Goal: Transaction & Acquisition: Book appointment/travel/reservation

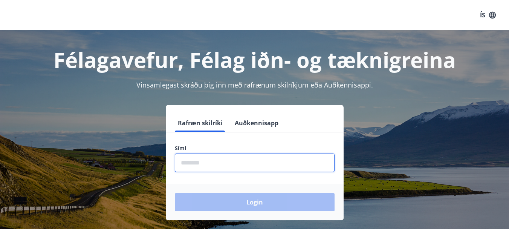
click at [244, 163] on input "phone" at bounding box center [255, 162] width 160 height 18
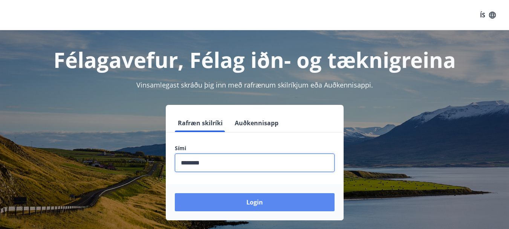
type input "********"
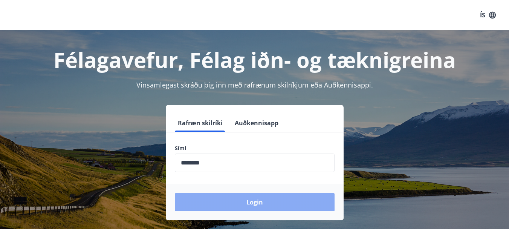
click at [245, 202] on button "Login" at bounding box center [255, 202] width 160 height 18
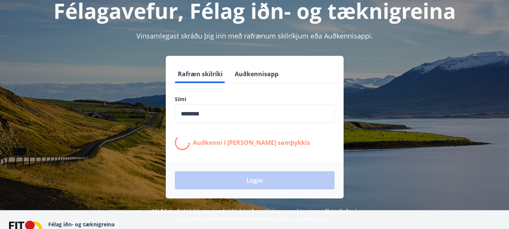
scroll to position [62, 0]
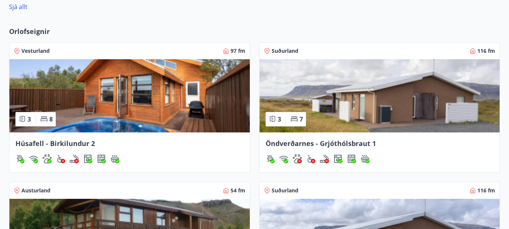
scroll to position [559, 0]
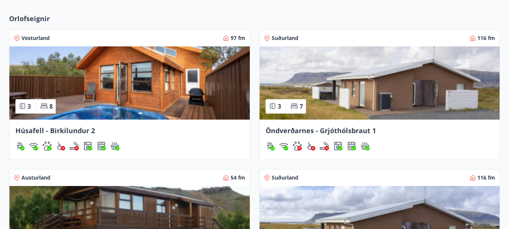
click at [141, 75] on img at bounding box center [129, 82] width 240 height 73
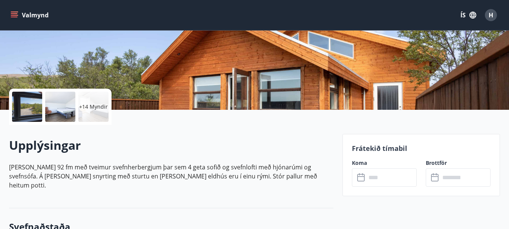
scroll to position [139, 0]
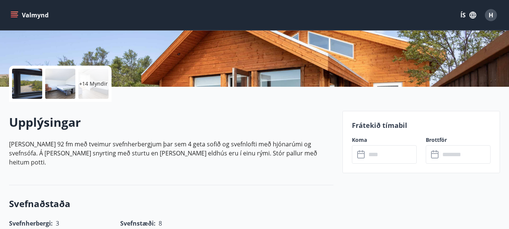
click at [118, 102] on div "Upplýsingar Húsið er 92 fm með tveimur svefnherbergjum þar sem 4 geta sofið og …" at bounding box center [171, 143] width 324 height 83
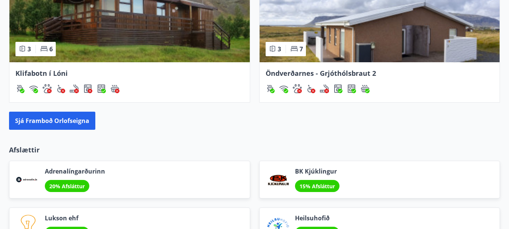
scroll to position [786, 0]
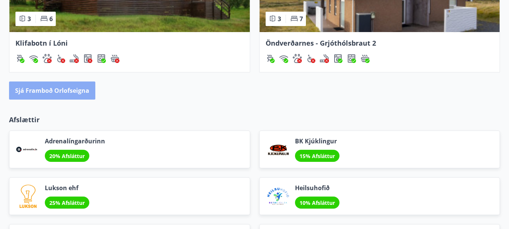
click at [40, 89] on button "Sjá framboð orlofseigna" at bounding box center [52, 90] width 86 height 18
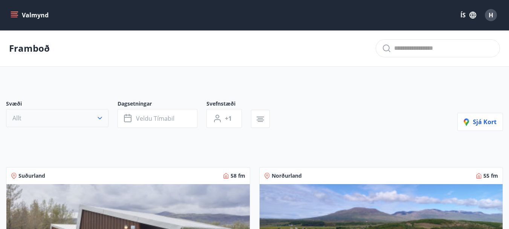
click at [101, 116] on icon "button" at bounding box center [100, 118] width 8 height 8
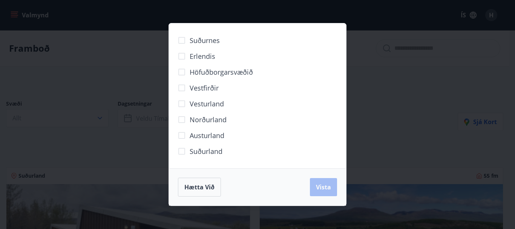
click at [192, 198] on div "Hætta við Vista" at bounding box center [257, 186] width 177 height 37
click at [192, 189] on span "Hætta við" at bounding box center [199, 187] width 30 height 8
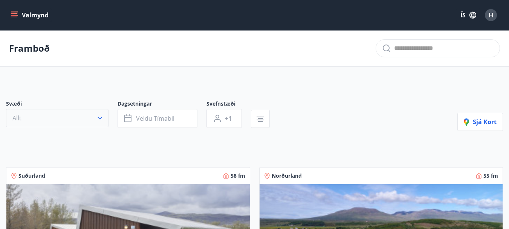
click at [100, 119] on icon "button" at bounding box center [100, 118] width 5 height 3
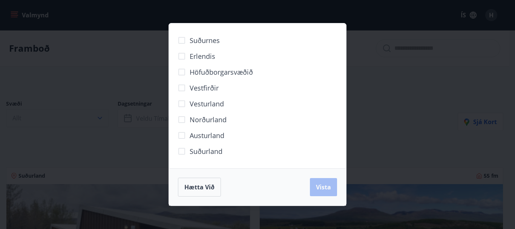
click at [100, 119] on div "Suðurnes Erlendis Höfuðborgarsvæðið [GEOGRAPHIC_DATA] [GEOGRAPHIC_DATA] [GEOGRA…" at bounding box center [257, 114] width 515 height 229
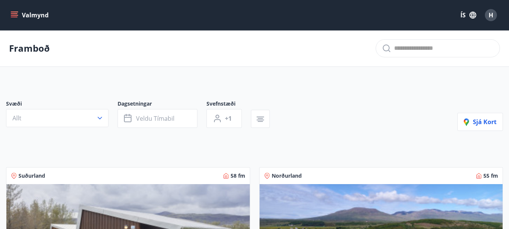
click at [325, 107] on div "Svæði Allt Dagsetningar Veldu tímabil Svefnstæði +1 Sjá kort" at bounding box center [254, 115] width 497 height 31
click at [255, 120] on button "button" at bounding box center [260, 119] width 19 height 18
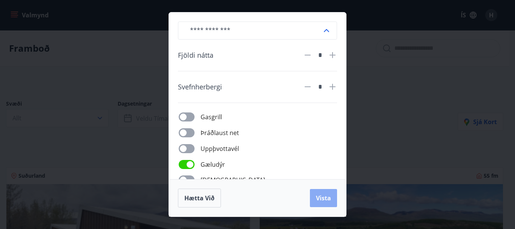
click at [328, 200] on span "Vista" at bounding box center [323, 198] width 15 height 8
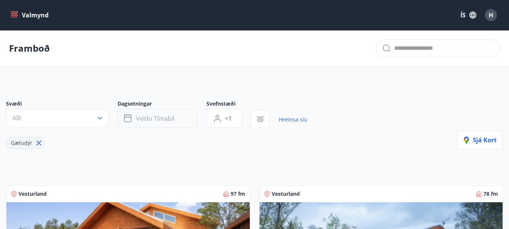
click at [151, 111] on button "Veldu tímabil" at bounding box center [158, 118] width 80 height 19
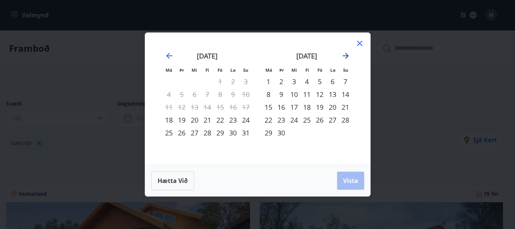
click at [348, 58] on icon "Move forward to switch to the next month." at bounding box center [345, 55] width 9 height 9
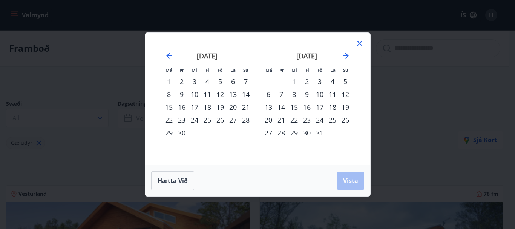
click at [317, 133] on div "31" at bounding box center [319, 132] width 13 height 13
click at [347, 60] on icon "Move forward to switch to the next month." at bounding box center [345, 55] width 9 height 9
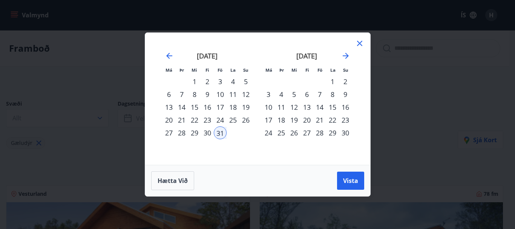
click at [346, 81] on div "2" at bounding box center [345, 81] width 13 height 13
click at [353, 180] on span "Vista" at bounding box center [350, 180] width 15 height 8
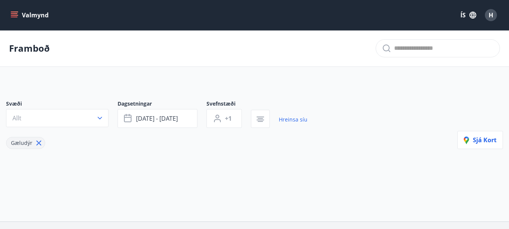
click at [39, 139] on icon at bounding box center [39, 143] width 8 height 8
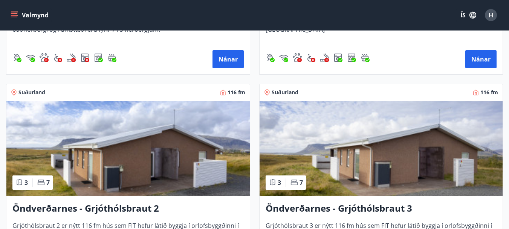
scroll to position [1299, 0]
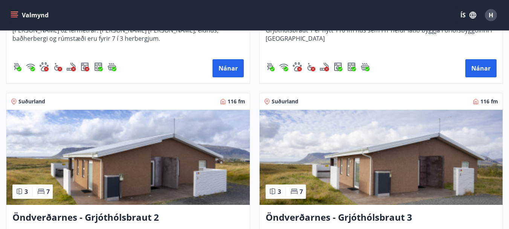
click at [127, 162] on img at bounding box center [127, 157] width 243 height 95
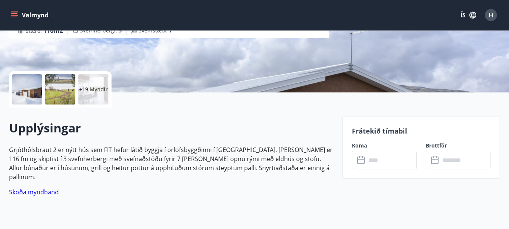
scroll to position [210, 0]
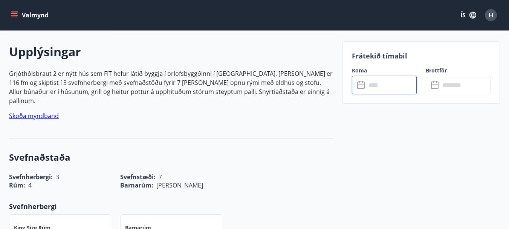
click at [389, 83] on input "text" at bounding box center [391, 85] width 50 height 18
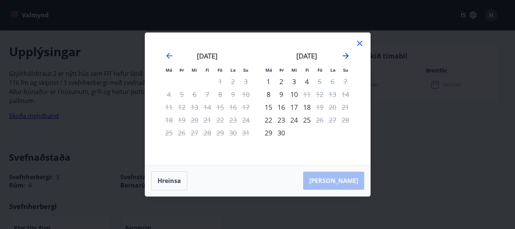
click at [349, 56] on icon "Move forward to switch to the next month." at bounding box center [345, 55] width 9 height 9
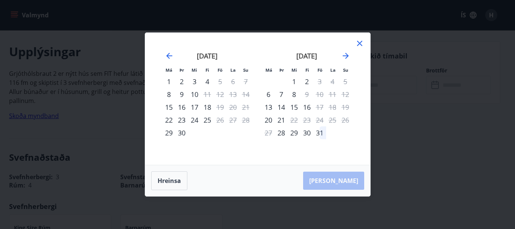
click at [318, 128] on div "31" at bounding box center [319, 132] width 13 height 13
click at [345, 53] on icon "Move forward to switch to the next month." at bounding box center [345, 56] width 6 height 6
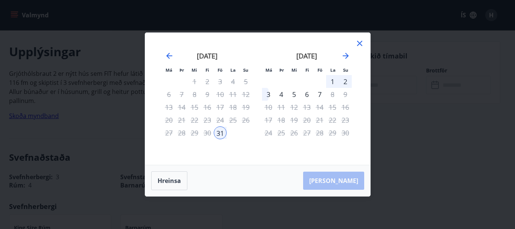
click at [341, 81] on div "2" at bounding box center [345, 81] width 13 height 13
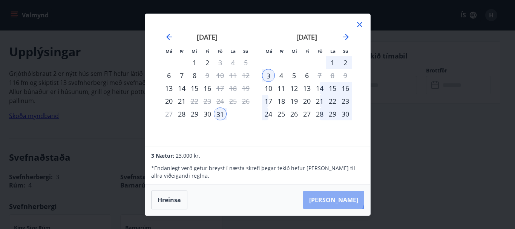
click at [356, 196] on button "Taka Frá" at bounding box center [333, 200] width 61 height 18
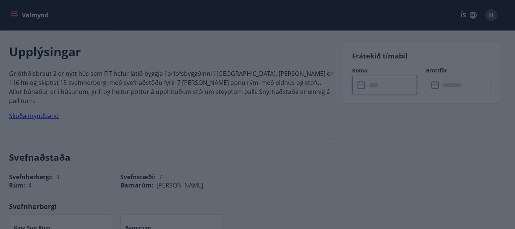
type input "******"
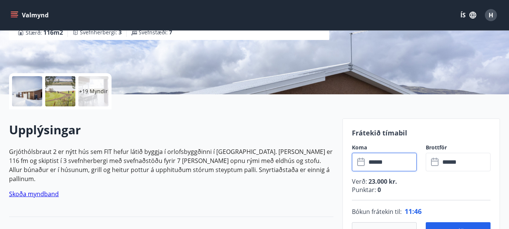
scroll to position [111, 0]
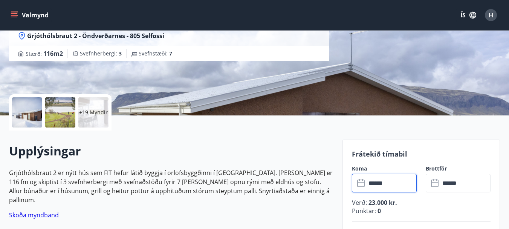
click at [208, 149] on div "Upplýsingar Grjóthólsbraut 2 er nýtt hús sem FIT hefur látið byggja í orlofsbyg…" at bounding box center [171, 183] width 324 height 83
click at [41, 211] on link "Skoða myndband" at bounding box center [34, 215] width 50 height 8
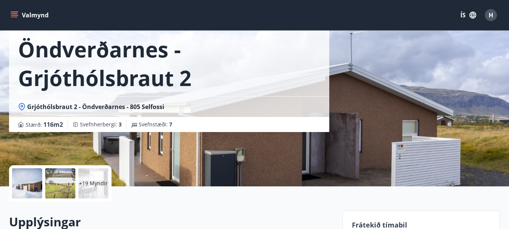
scroll to position [50, 0]
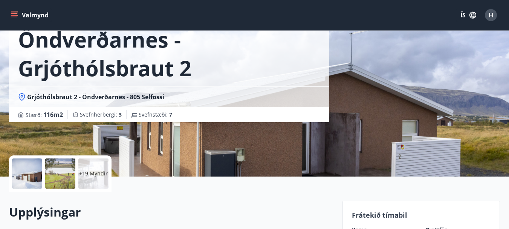
click at [81, 179] on div "+19 Myndir" at bounding box center [93, 173] width 30 height 30
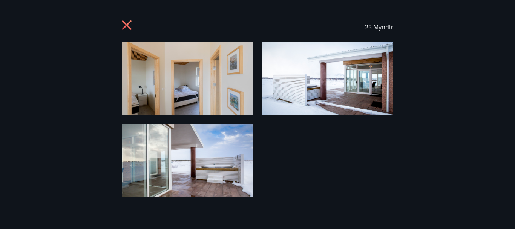
click at [127, 25] on icon at bounding box center [127, 25] width 2 height 2
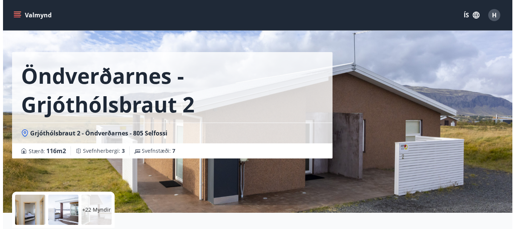
scroll to position [0, 0]
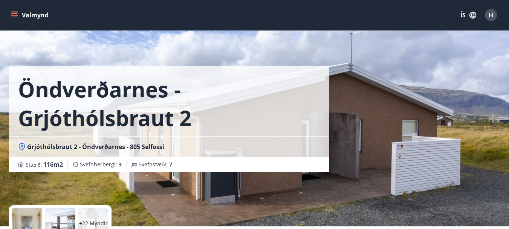
click at [346, 180] on div "Öndverðarnes - Grjóthólsbraut 2 Grjóthólsbraut 2 - Öndverðarnes - 805 Selfossi …" at bounding box center [254, 113] width 491 height 226
click at [104, 214] on div "+22 Myndir" at bounding box center [93, 223] width 30 height 30
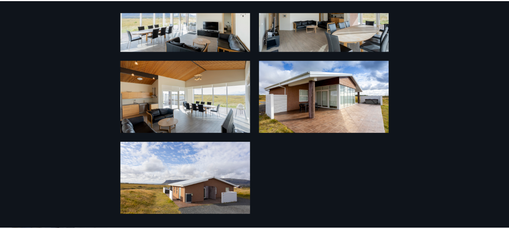
scroll to position [882, 0]
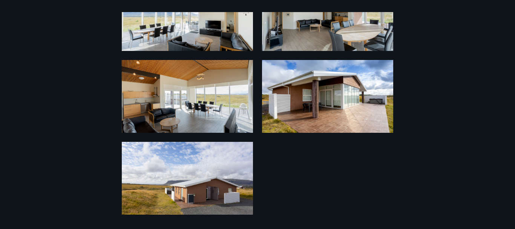
click at [275, 109] on img at bounding box center [327, 96] width 131 height 73
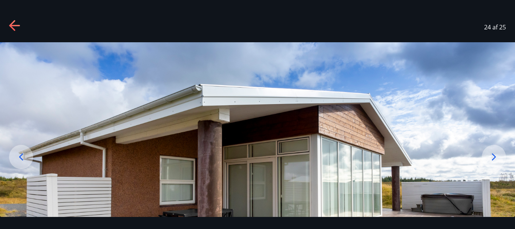
click at [14, 22] on icon at bounding box center [12, 25] width 6 height 11
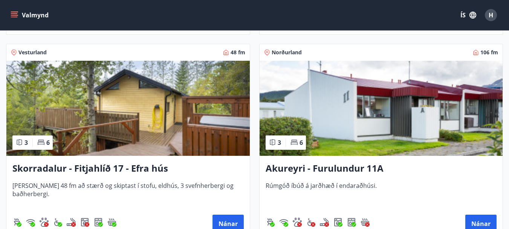
scroll to position [1963, 0]
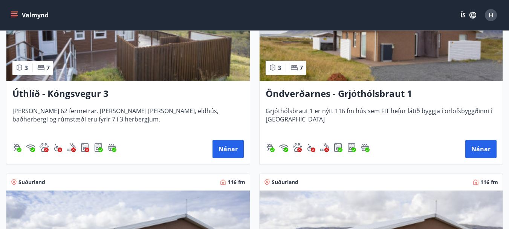
click at [371, 114] on span "Grjóthólsbraut 1 er nýtt 116 fm hús sem FIT hefur látið byggja í orlofsbyggðinn…" at bounding box center [381, 119] width 231 height 25
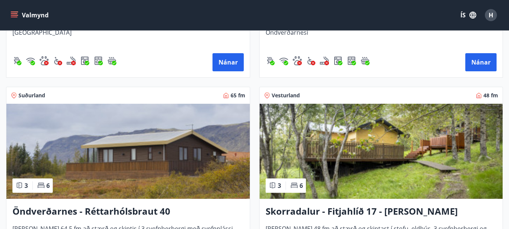
scroll to position [1519, 0]
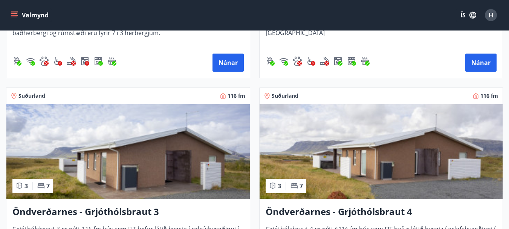
click at [433, 125] on img at bounding box center [381, 151] width 243 height 95
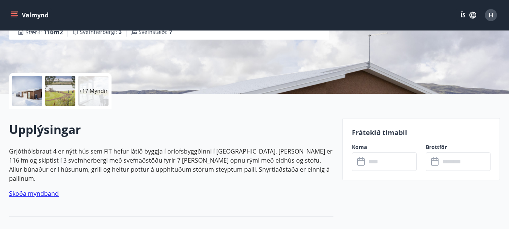
scroll to position [155, 0]
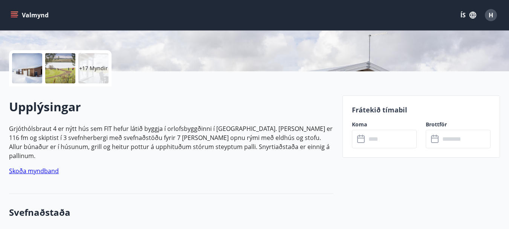
click at [49, 167] on link "Skoða myndband" at bounding box center [34, 171] width 50 height 8
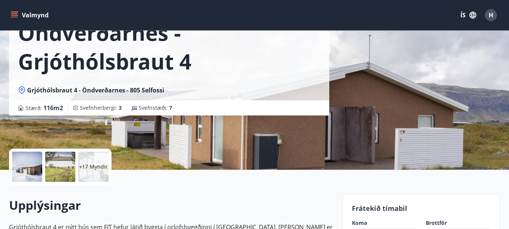
scroll to position [55, 0]
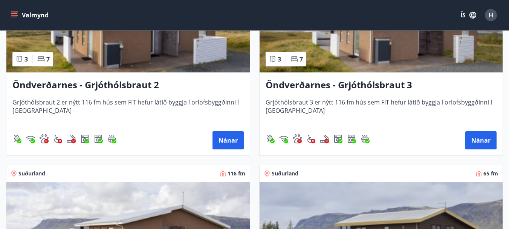
scroll to position [1419, 0]
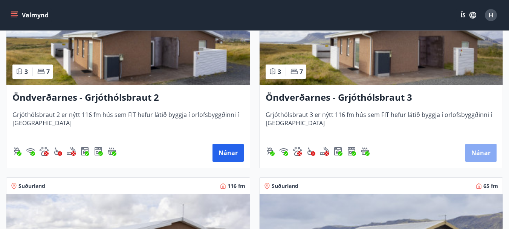
click at [481, 157] on button "Nánar" at bounding box center [480, 153] width 31 height 18
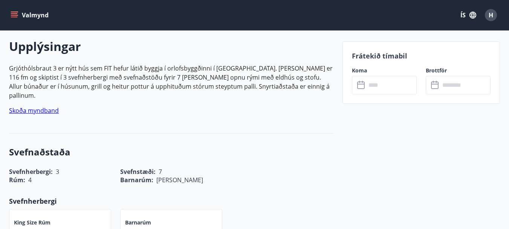
scroll to position [221, 0]
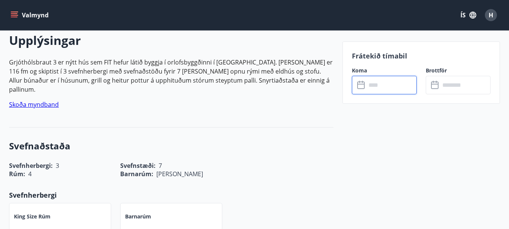
click at [387, 91] on input "text" at bounding box center [391, 85] width 50 height 18
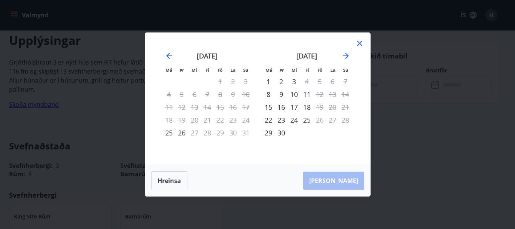
click at [360, 44] on icon at bounding box center [359, 43] width 5 height 5
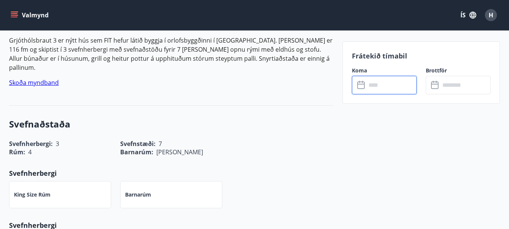
scroll to position [251, 0]
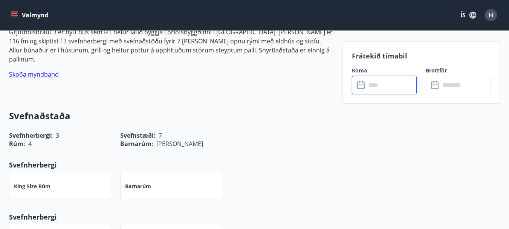
click at [396, 89] on input "text" at bounding box center [391, 85] width 50 height 18
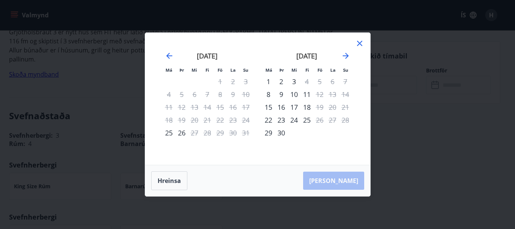
click at [360, 44] on icon at bounding box center [359, 43] width 5 height 5
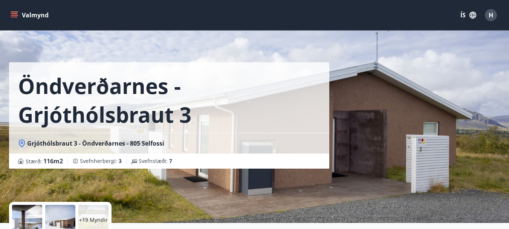
scroll to position [0, 0]
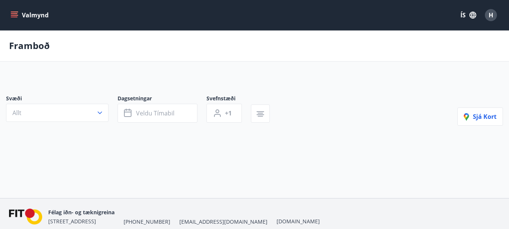
click at [193, 132] on div "Svæði Allt Dagsetningar Veldu tímabil Svefnstæði +1 Sjá kort" at bounding box center [254, 121] width 509 height 91
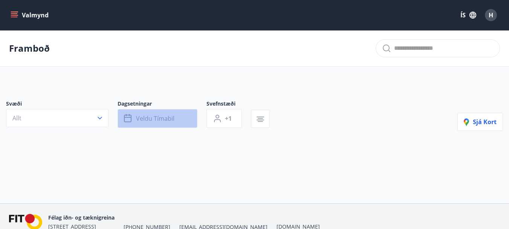
click at [136, 112] on button "Veldu tímabil" at bounding box center [158, 118] width 80 height 19
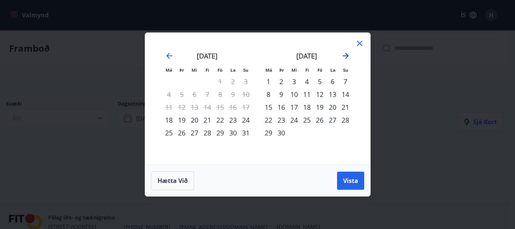
click at [344, 57] on icon "Move forward to switch to the next month." at bounding box center [345, 55] width 9 height 9
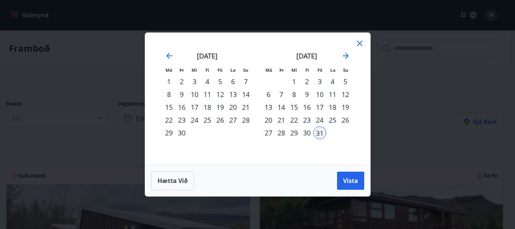
click at [319, 134] on div "31" at bounding box center [319, 132] width 13 height 13
click at [343, 51] on icon "Move forward to switch to the next month." at bounding box center [345, 55] width 9 height 9
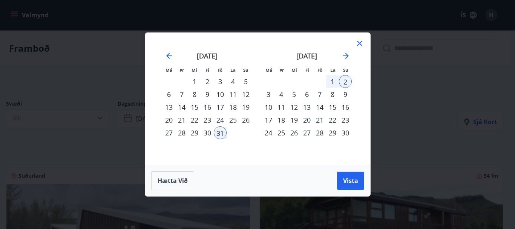
click at [345, 85] on div "2" at bounding box center [345, 81] width 13 height 13
click at [346, 182] on span "Vista" at bounding box center [350, 180] width 15 height 8
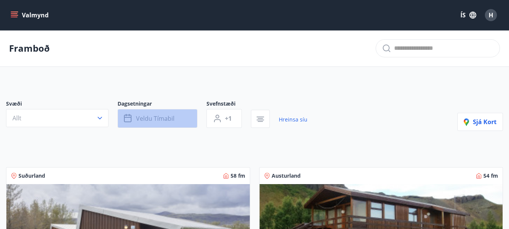
click at [156, 115] on span "Veldu tímabil" at bounding box center [155, 118] width 38 height 8
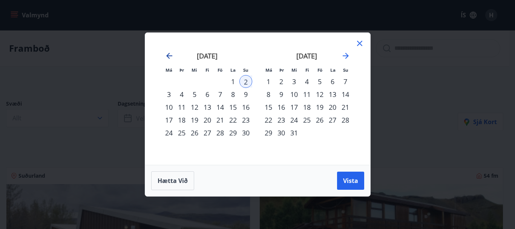
click at [168, 52] on icon "Move backward to switch to the previous month." at bounding box center [169, 55] width 9 height 9
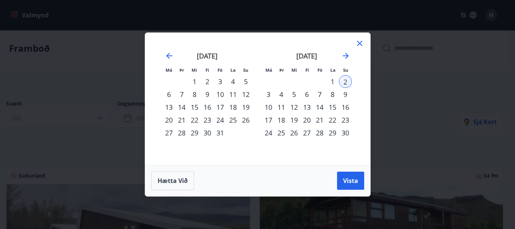
click at [217, 130] on div "31" at bounding box center [220, 132] width 13 height 13
click at [268, 95] on div "3" at bounding box center [268, 94] width 13 height 13
click at [353, 186] on button "Vista" at bounding box center [350, 180] width 27 height 18
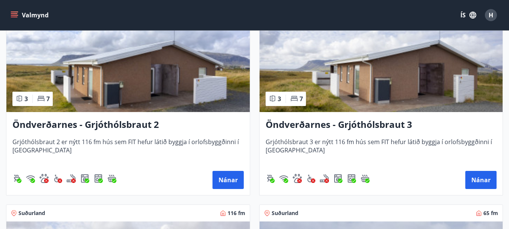
scroll to position [1392, 0]
click at [339, 137] on span "Grjóthólsbraut 3 er nýtt 116 fm hús sem FIT hefur látið byggja í orlofsbyggðinn…" at bounding box center [381, 149] width 231 height 25
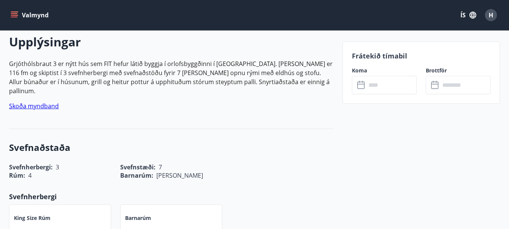
scroll to position [221, 0]
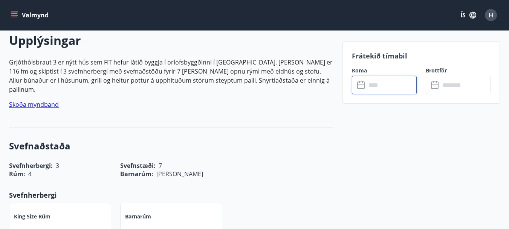
click at [383, 82] on input "text" at bounding box center [391, 85] width 50 height 18
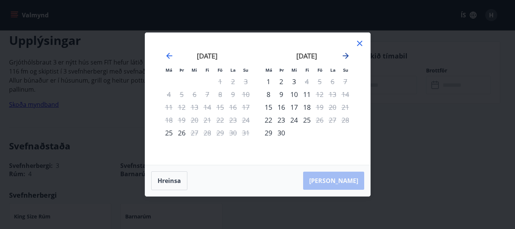
click at [347, 56] on icon "Move forward to switch to the next month." at bounding box center [345, 56] width 6 height 6
click at [319, 133] on div "31" at bounding box center [319, 132] width 13 height 13
click at [349, 53] on icon "Move forward to switch to the next month." at bounding box center [345, 55] width 9 height 9
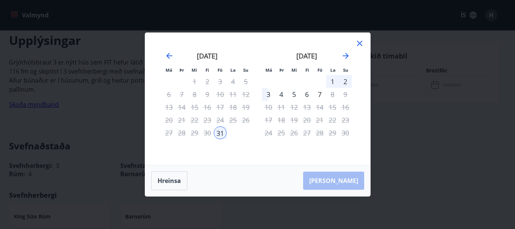
click at [264, 94] on div "3" at bounding box center [268, 94] width 13 height 13
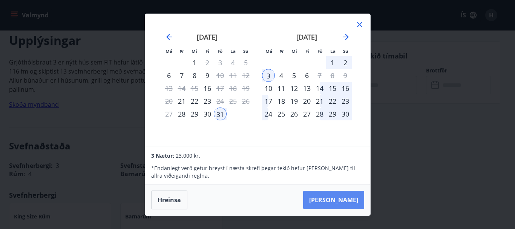
click at [344, 201] on button "Taka Frá" at bounding box center [333, 200] width 61 height 18
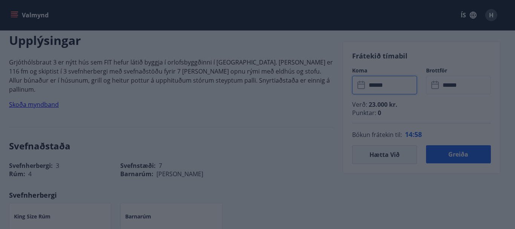
type input "******"
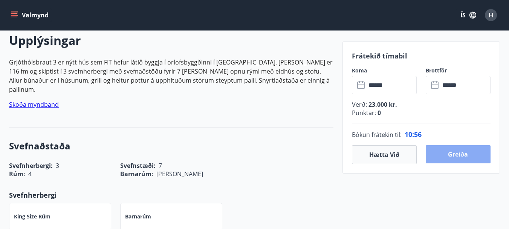
click at [474, 149] on button "Greiða" at bounding box center [458, 154] width 65 height 18
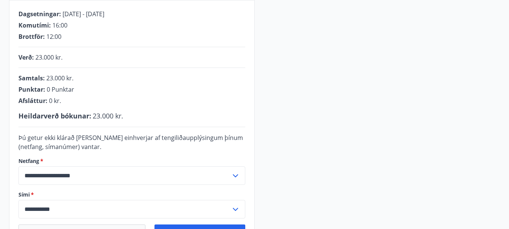
scroll to position [142, 0]
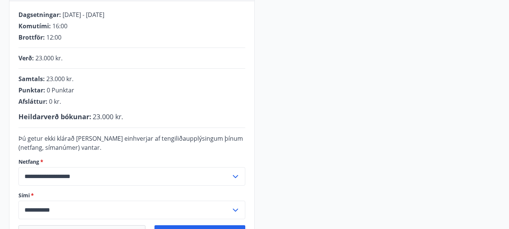
click at [197, 127] on hr at bounding box center [131, 127] width 227 height 0
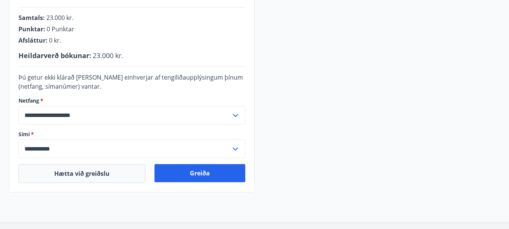
scroll to position [203, 0]
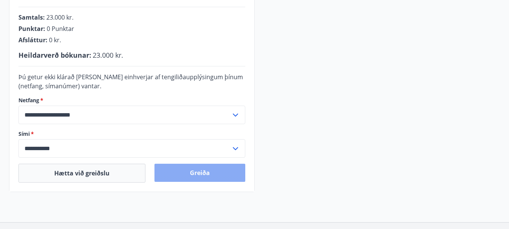
click at [196, 172] on button "Greiða" at bounding box center [199, 172] width 91 height 18
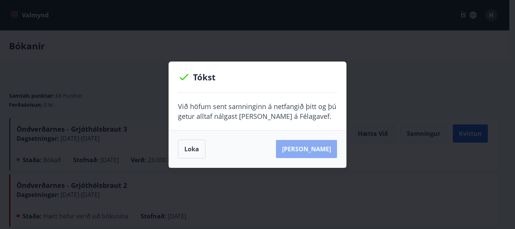
click at [321, 150] on button "[PERSON_NAME]" at bounding box center [306, 149] width 61 height 18
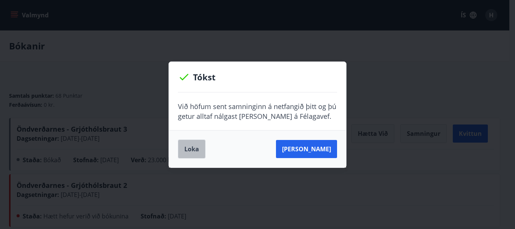
click at [197, 151] on button "Loka" at bounding box center [191, 148] width 27 height 19
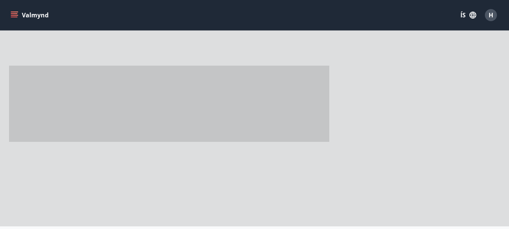
scroll to position [115, 0]
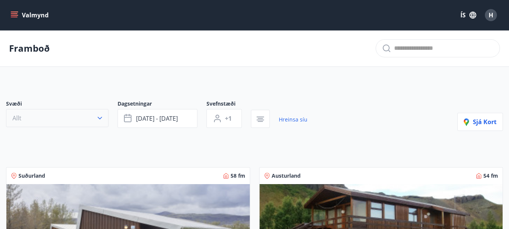
click at [99, 118] on icon "button" at bounding box center [100, 118] width 5 height 3
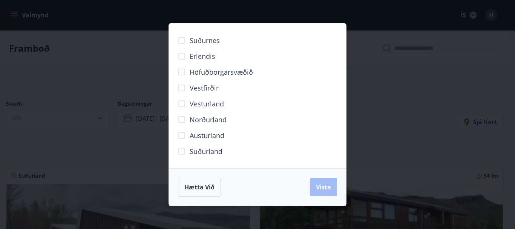
click at [212, 151] on span "Suðurland" at bounding box center [205, 151] width 33 height 10
click at [317, 182] on button "Vista" at bounding box center [323, 187] width 27 height 18
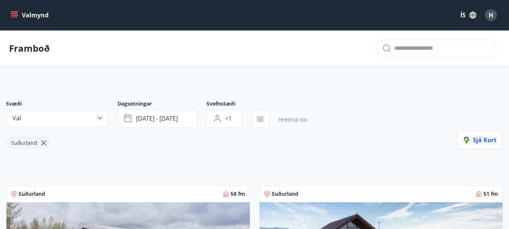
click at [299, 121] on link "Hreinsa síu" at bounding box center [293, 119] width 29 height 17
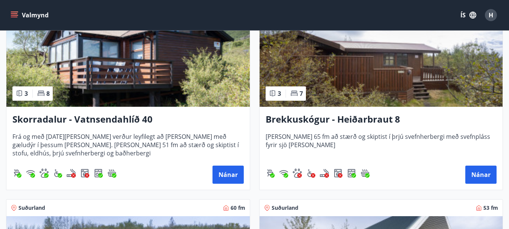
scroll to position [1596, 0]
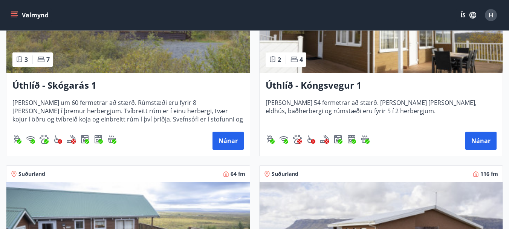
click at [23, 177] on span "Suðurland" at bounding box center [31, 174] width 27 height 8
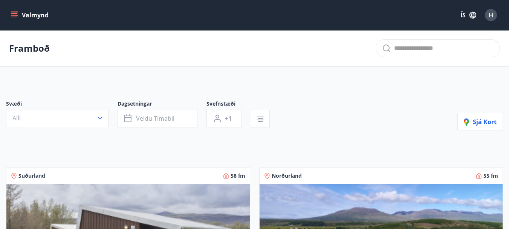
click at [24, 202] on img at bounding box center [127, 231] width 243 height 95
click at [260, 116] on icon "button" at bounding box center [260, 119] width 9 height 9
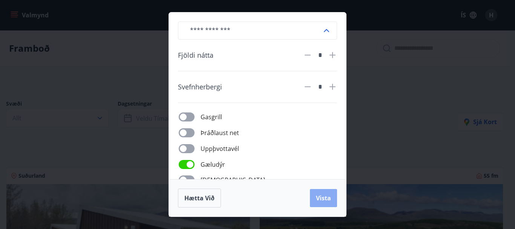
click at [327, 198] on span "Vista" at bounding box center [323, 198] width 15 height 8
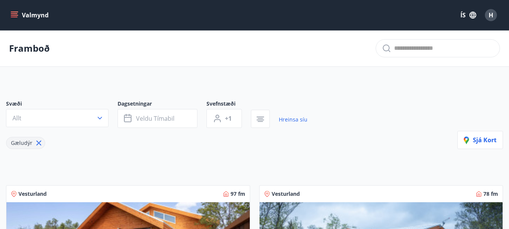
click at [36, 143] on icon at bounding box center [39, 143] width 8 height 8
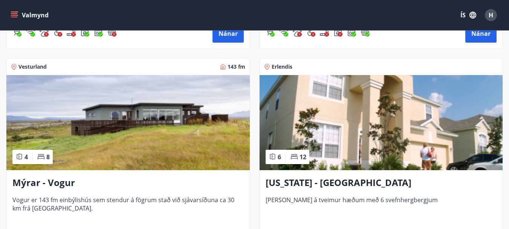
scroll to position [1326, 0]
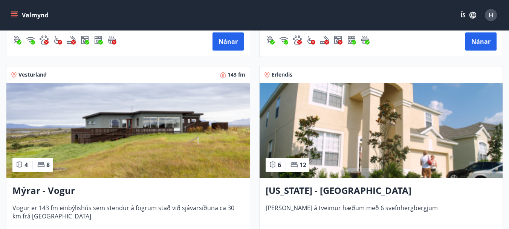
click at [131, 131] on img at bounding box center [127, 130] width 243 height 95
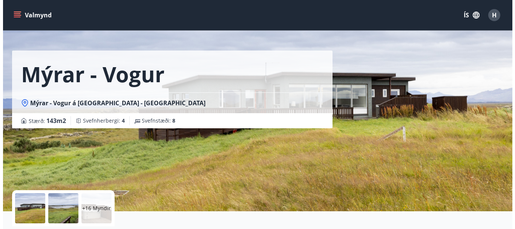
scroll to position [30, 0]
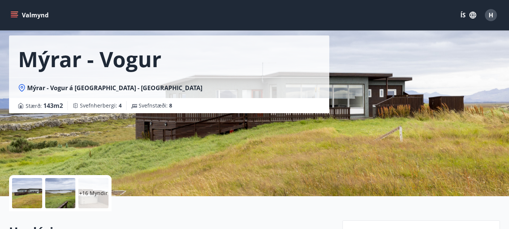
click at [99, 191] on p "+16 Myndir" at bounding box center [93, 193] width 29 height 8
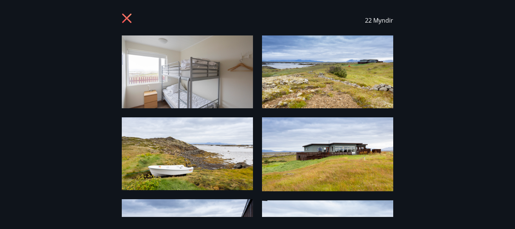
scroll to position [0, 0]
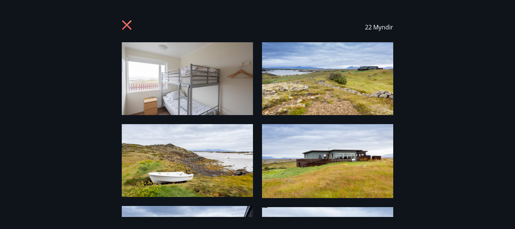
click at [354, 95] on img at bounding box center [327, 78] width 131 height 73
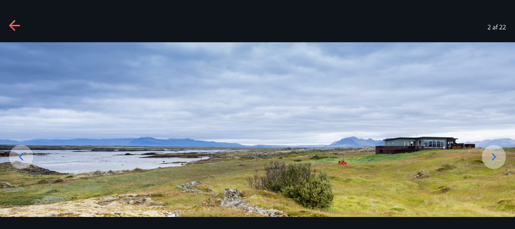
click at [493, 159] on icon at bounding box center [494, 156] width 4 height 7
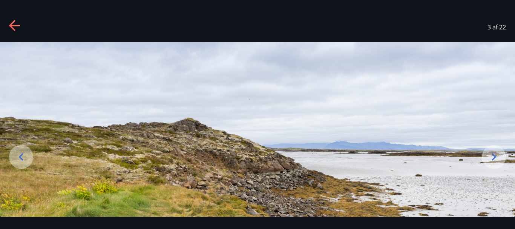
click at [496, 159] on icon at bounding box center [493, 157] width 12 height 12
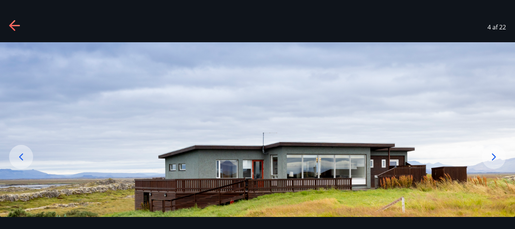
click at [496, 159] on icon at bounding box center [493, 157] width 12 height 12
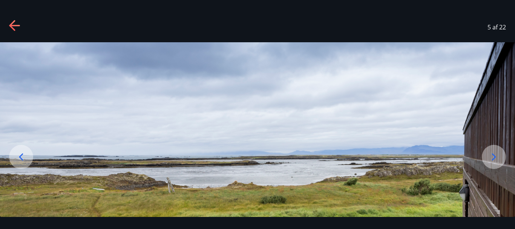
click at [495, 159] on icon at bounding box center [493, 157] width 12 height 12
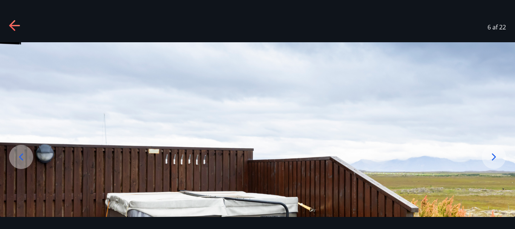
click at [495, 160] on icon at bounding box center [493, 157] width 12 height 12
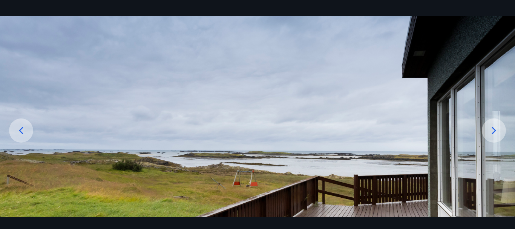
scroll to position [18, 0]
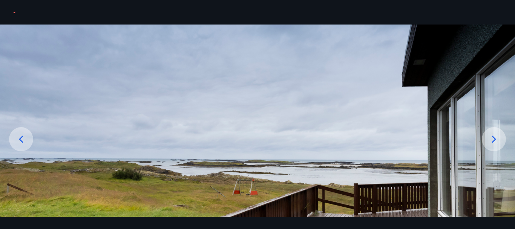
click at [493, 140] on icon at bounding box center [493, 139] width 12 height 12
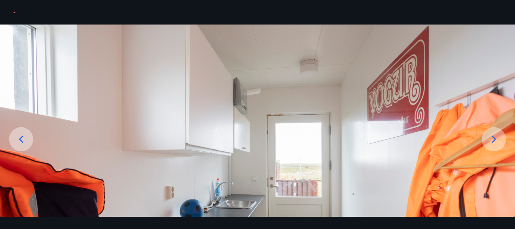
scroll to position [23, 0]
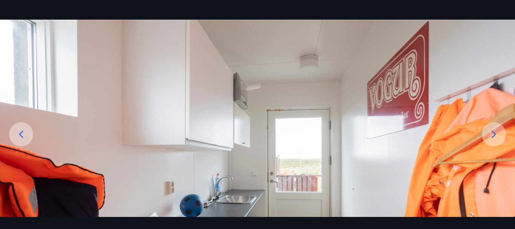
click at [494, 142] on div at bounding box center [493, 134] width 24 height 24
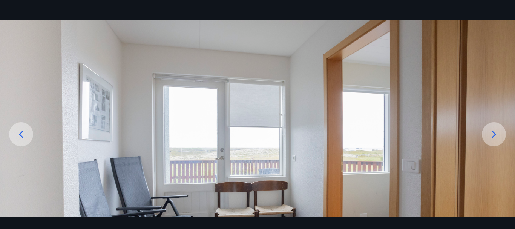
click at [493, 134] on icon at bounding box center [493, 134] width 12 height 12
